Goal: Task Accomplishment & Management: Manage account settings

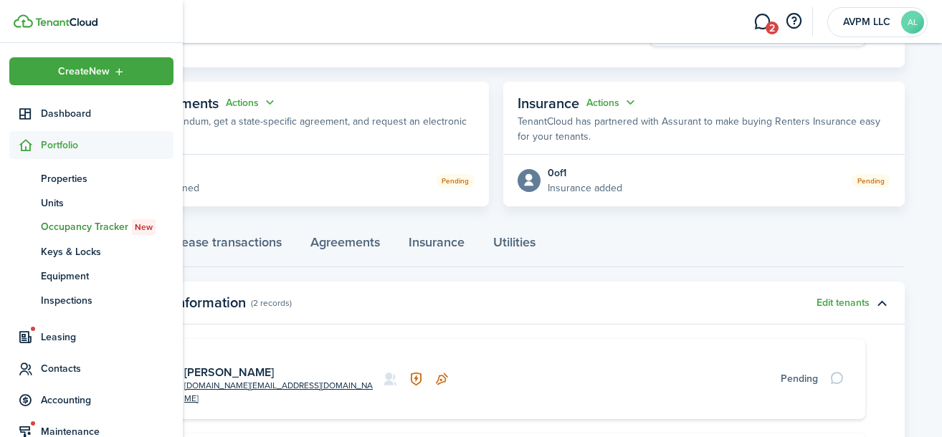
click at [69, 141] on span "Portfolio" at bounding box center [107, 145] width 133 height 15
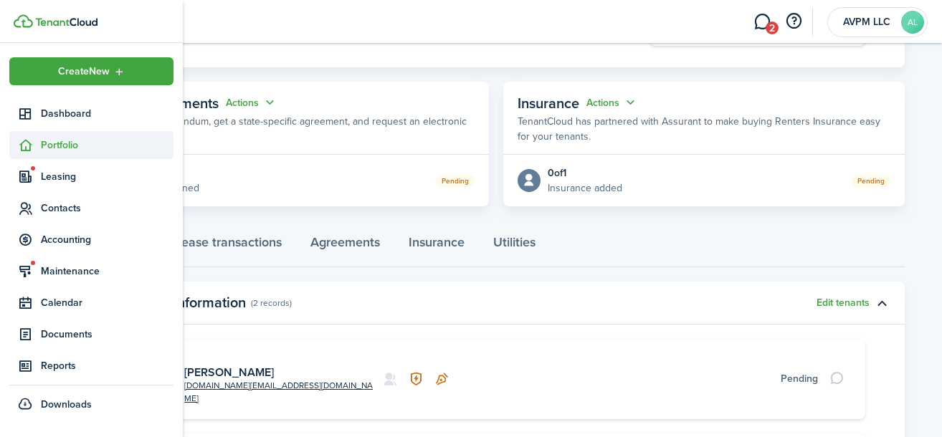
click at [69, 141] on span "Portfolio" at bounding box center [107, 145] width 133 height 15
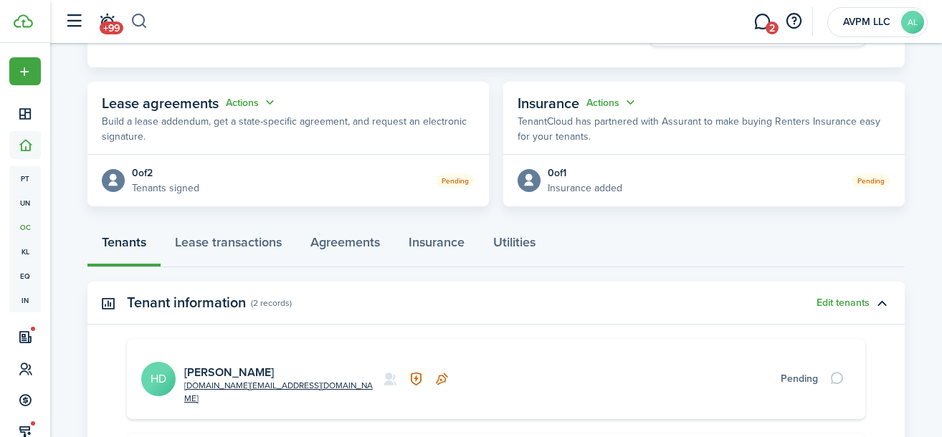
click at [135, 19] on button "button" at bounding box center [139, 21] width 18 height 24
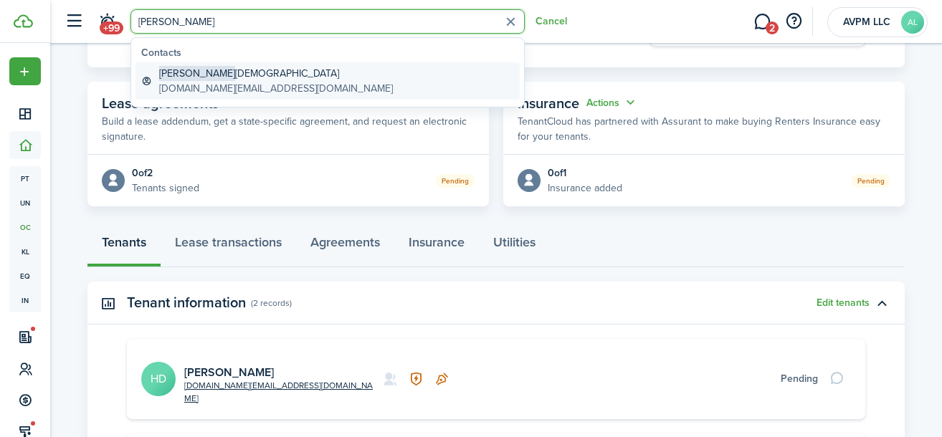
type input "[PERSON_NAME]"
click at [216, 73] on global-search-item-title "[PERSON_NAME]" at bounding box center [276, 73] width 234 height 15
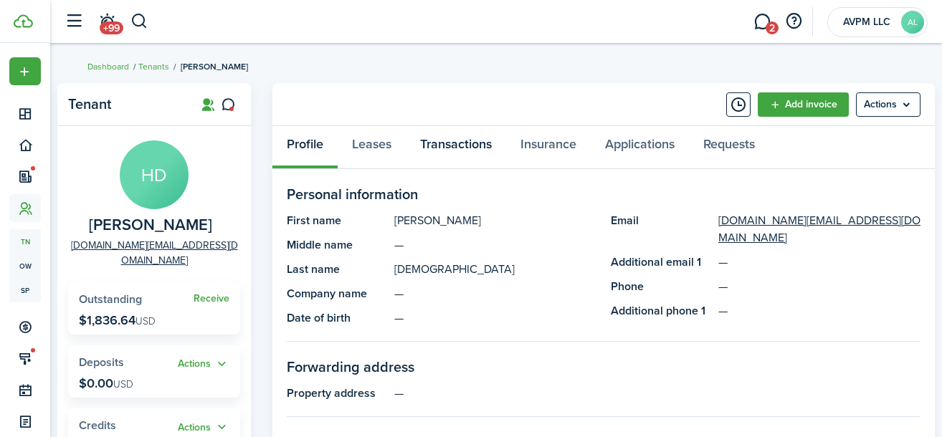
click at [449, 146] on link "Transactions" at bounding box center [456, 147] width 100 height 43
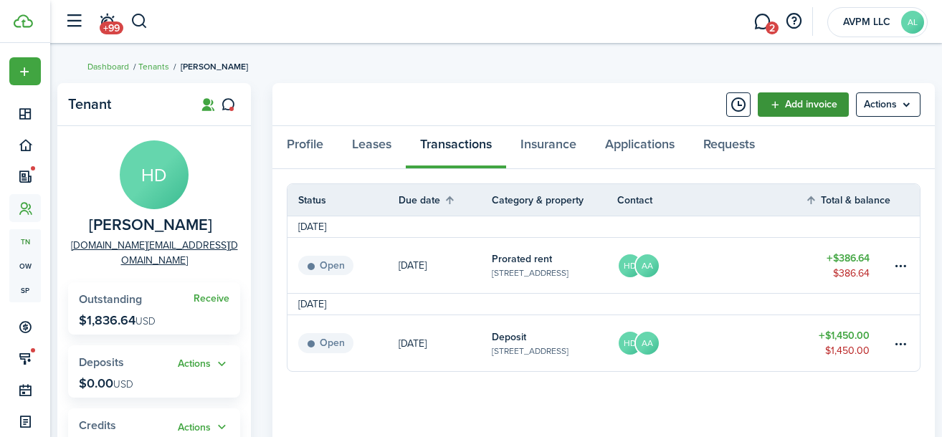
click at [830, 100] on link "Add invoice" at bounding box center [803, 104] width 91 height 24
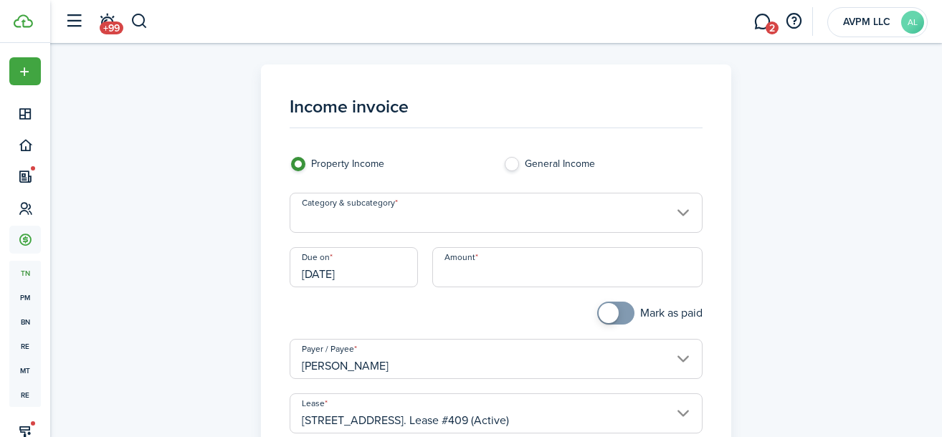
click at [417, 213] on input "Category & subcategory" at bounding box center [497, 213] width 414 height 40
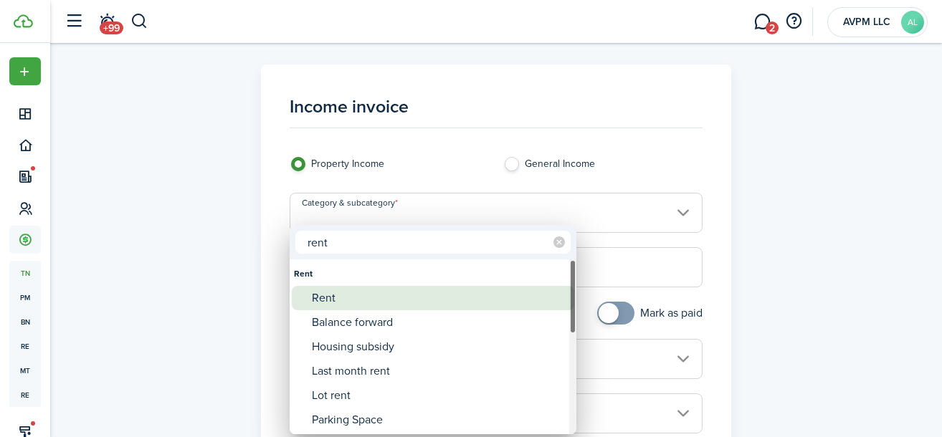
type input "rent"
click at [420, 297] on div "Rent" at bounding box center [439, 298] width 254 height 24
type input "Rent"
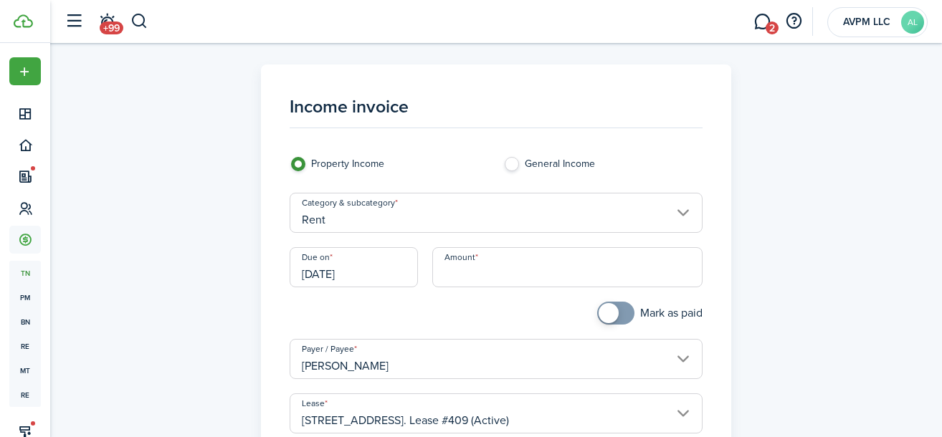
click at [518, 272] on input "Amount" at bounding box center [567, 267] width 271 height 40
type input "$1,450.00"
click at [554, 309] on div "Mark as paid" at bounding box center [603, 320] width 214 height 37
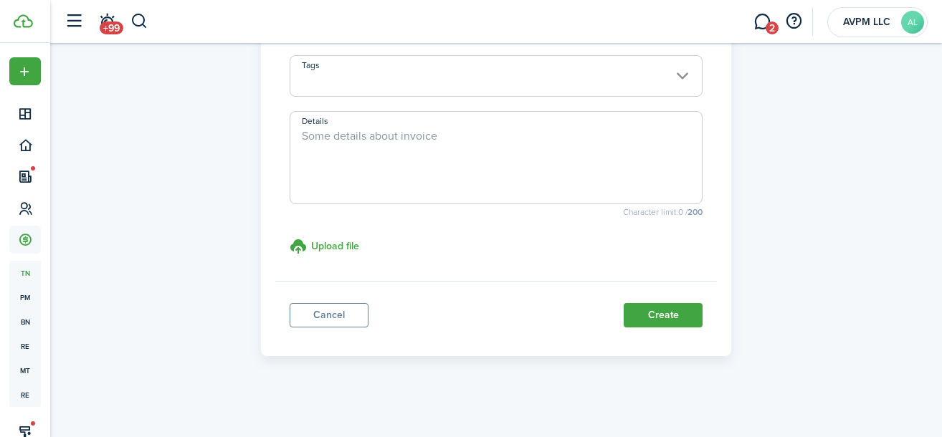
scroll to position [394, 0]
click at [503, 133] on textarea "Details" at bounding box center [496, 160] width 412 height 69
type textarea "First month rent"
click at [689, 314] on button "Create" at bounding box center [663, 314] width 79 height 24
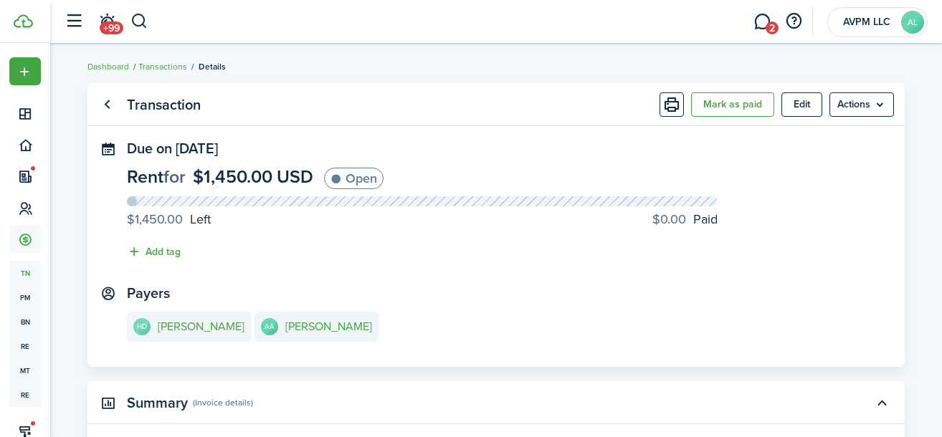
click at [187, 325] on e-details-info-title "[PERSON_NAME]" at bounding box center [201, 327] width 87 height 13
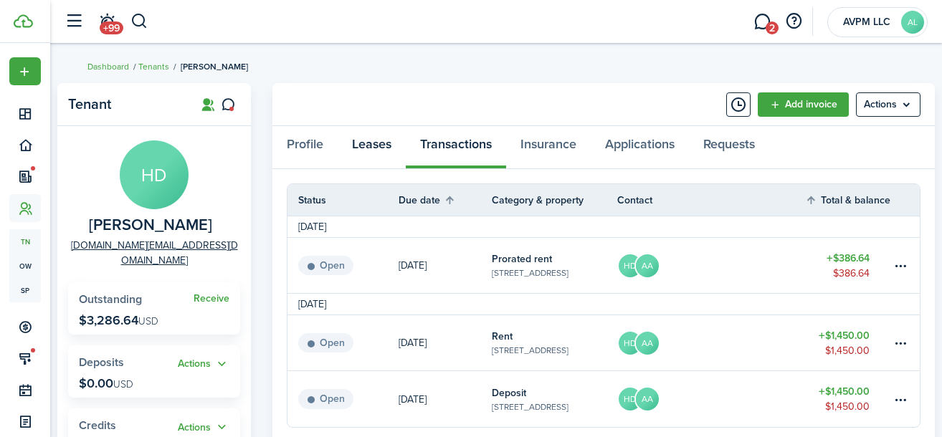
click at [371, 143] on link "Leases" at bounding box center [372, 147] width 68 height 43
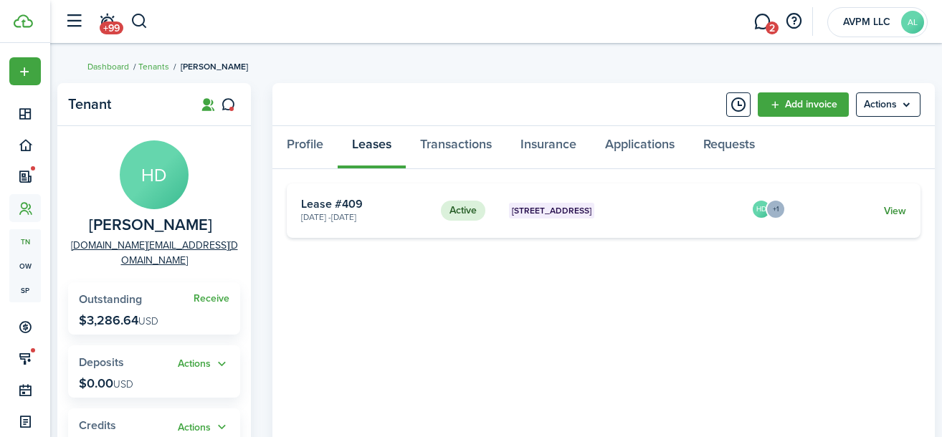
click at [896, 212] on link "View" at bounding box center [895, 211] width 22 height 15
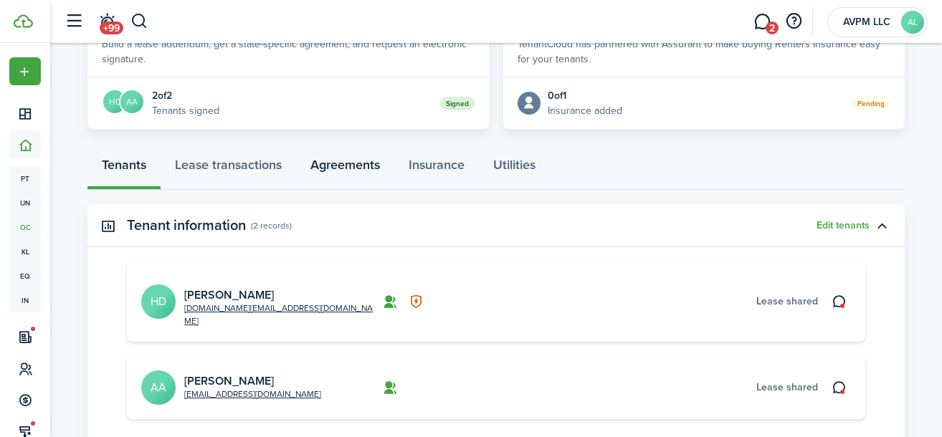
scroll to position [300, 0]
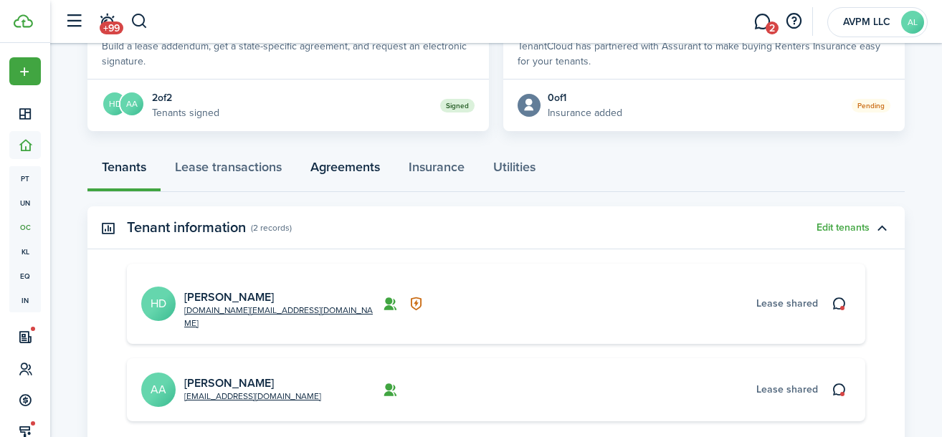
click at [348, 165] on link "Agreements" at bounding box center [345, 170] width 98 height 43
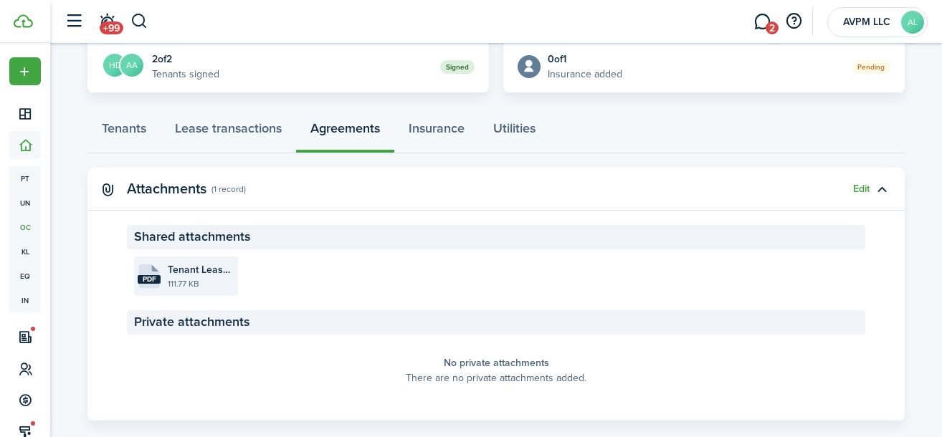
scroll to position [340, 0]
click at [181, 277] on file-size "111.77 KB" at bounding box center [201, 283] width 67 height 13
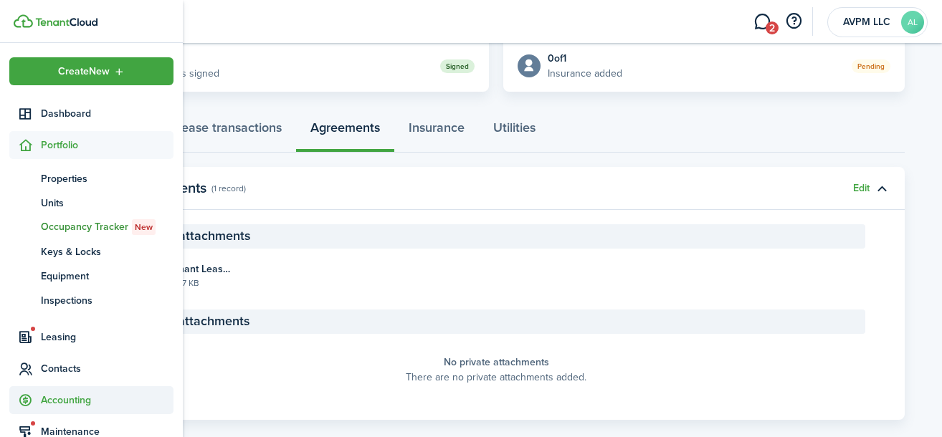
click at [67, 400] on span "Accounting" at bounding box center [107, 400] width 133 height 15
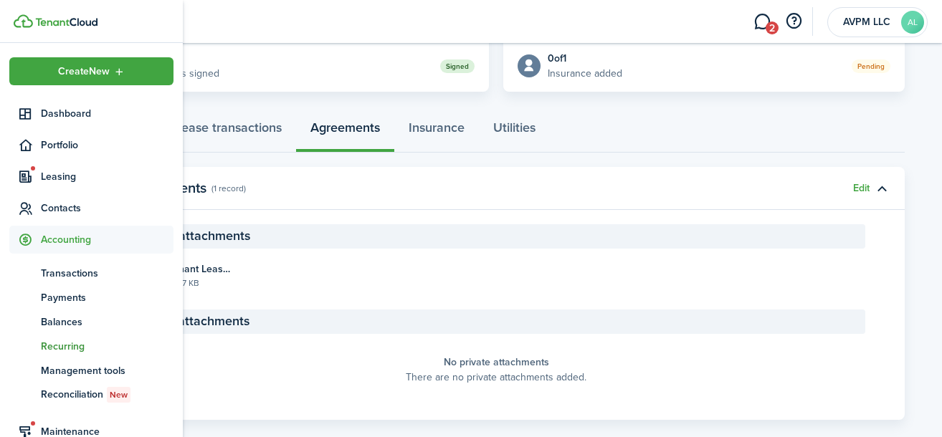
scroll to position [3, 0]
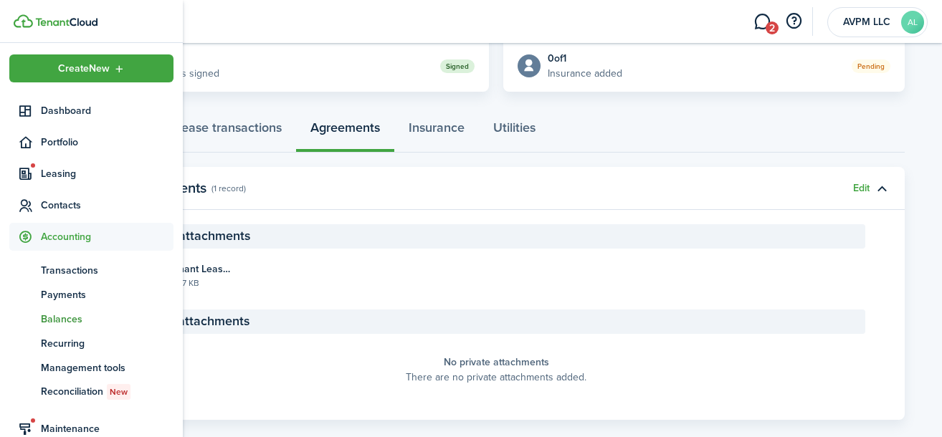
click at [65, 315] on span "Balances" at bounding box center [107, 319] width 133 height 15
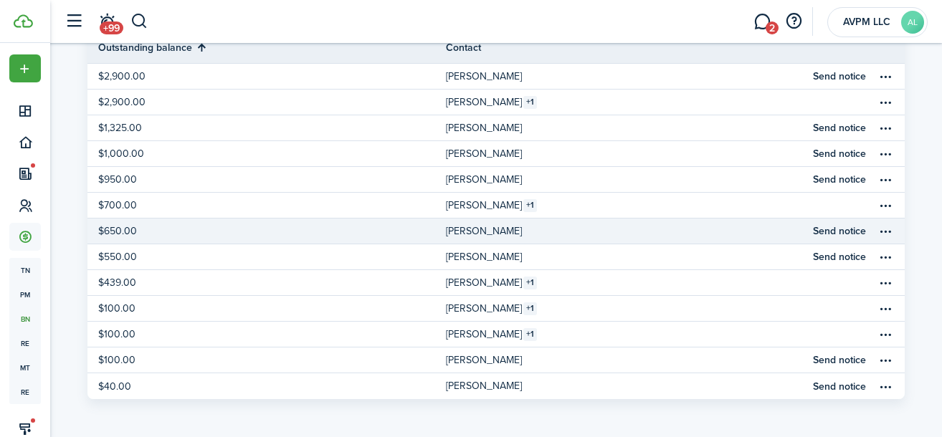
scroll to position [174, 0]
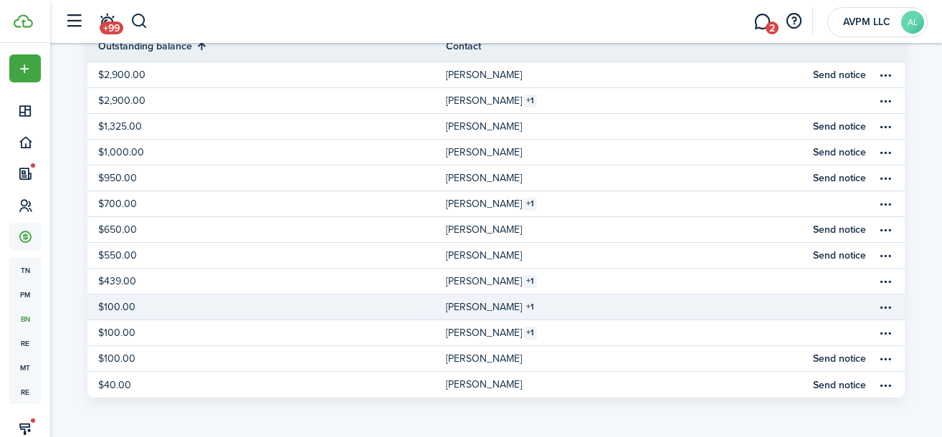
click at [470, 304] on table-info-title "[PERSON_NAME]" at bounding box center [484, 307] width 76 height 15
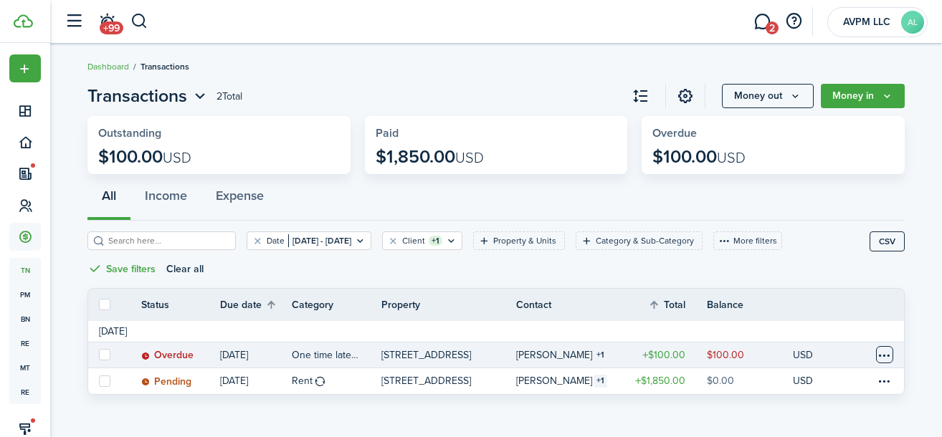
click at [885, 358] on table-menu-btn-icon at bounding box center [884, 354] width 17 height 17
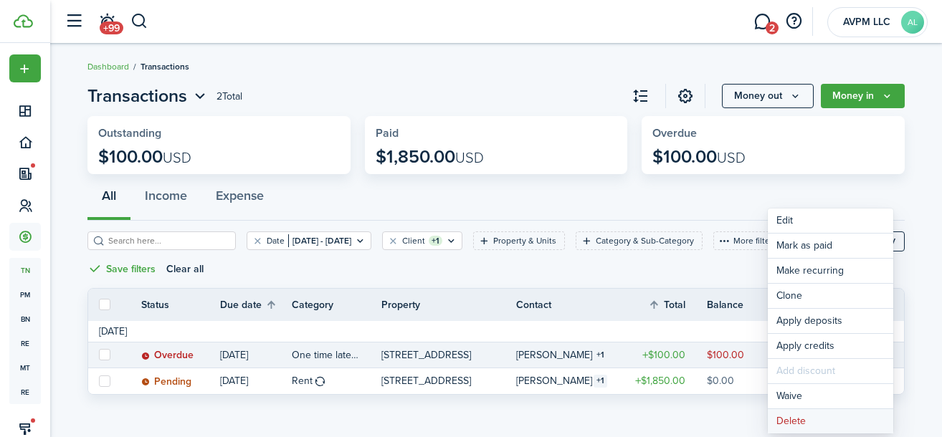
click at [819, 418] on button "Delete" at bounding box center [830, 421] width 125 height 24
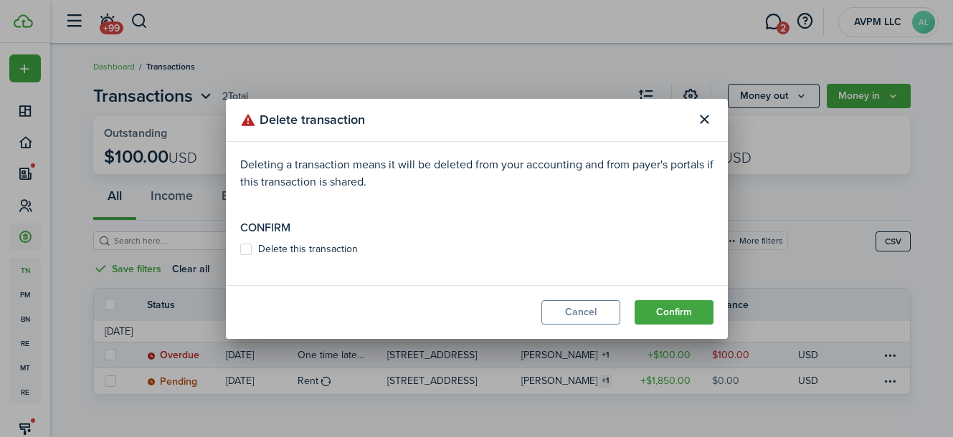
click at [318, 246] on label "Delete this transaction" at bounding box center [299, 249] width 118 height 11
click at [240, 249] on input "Delete this transaction" at bounding box center [239, 249] width 1 height 1
checkbox input "true"
click at [665, 309] on button "Confirm" at bounding box center [674, 312] width 79 height 24
